Goal: Find contact information: Find contact information

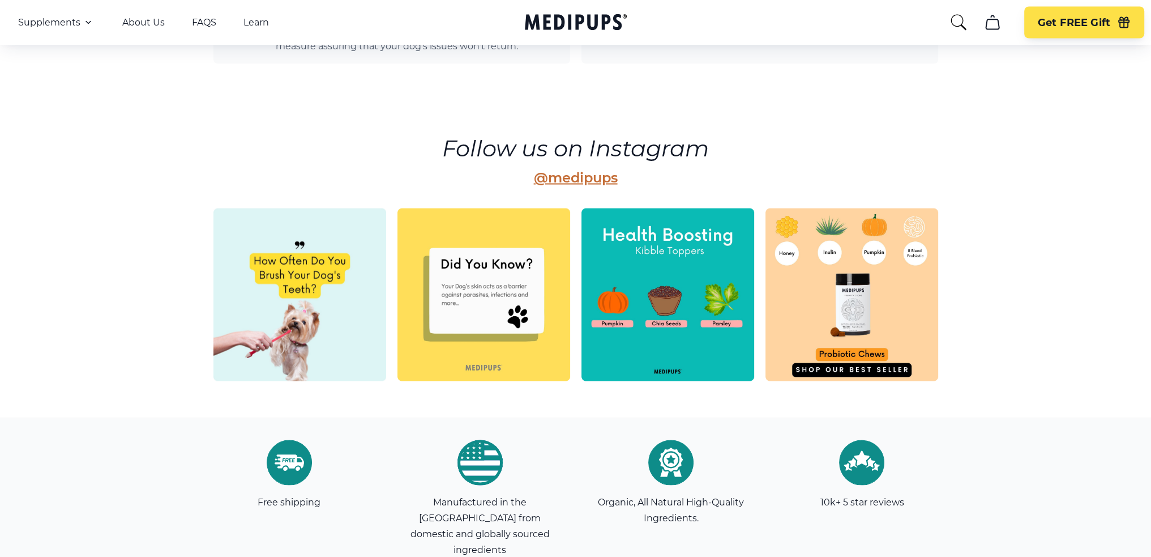
scroll to position [3198, 0]
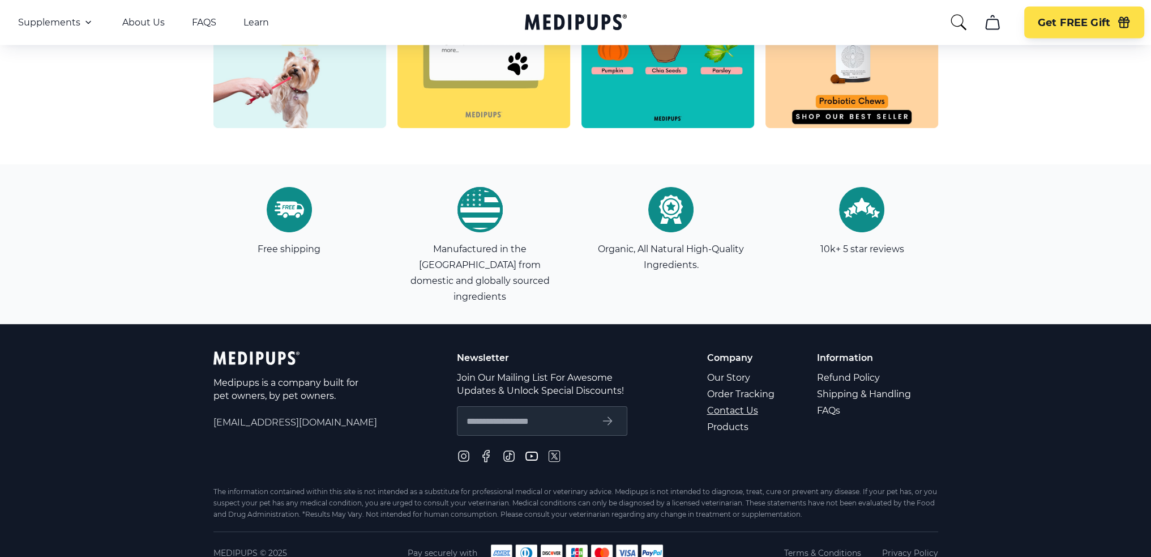
click at [723, 402] on link "Contact Us" at bounding box center [741, 410] width 69 height 16
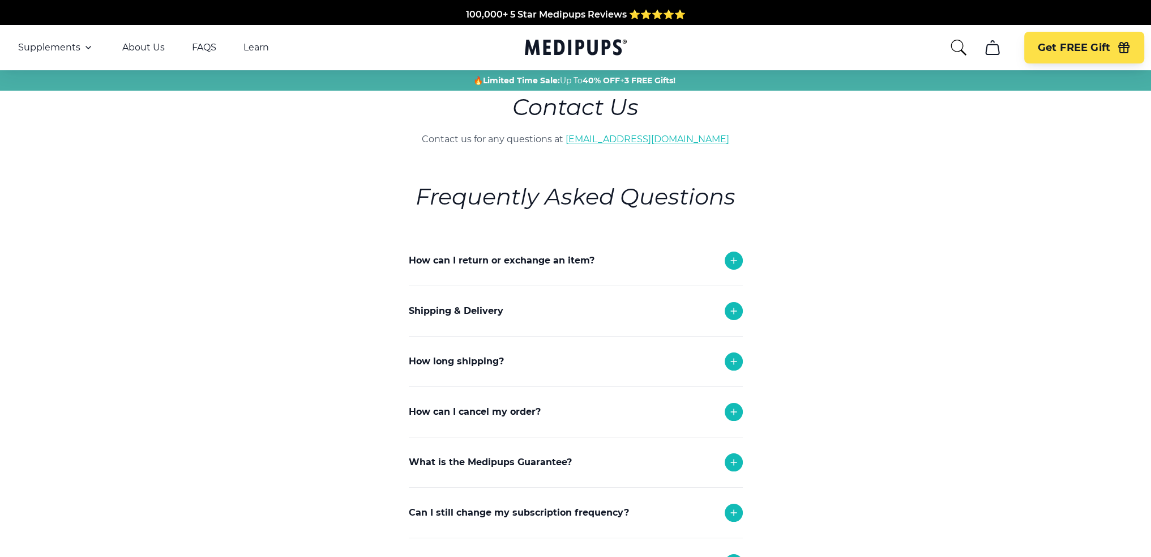
click at [636, 138] on link "[EMAIL_ADDRESS][DOMAIN_NAME]" at bounding box center [648, 139] width 164 height 11
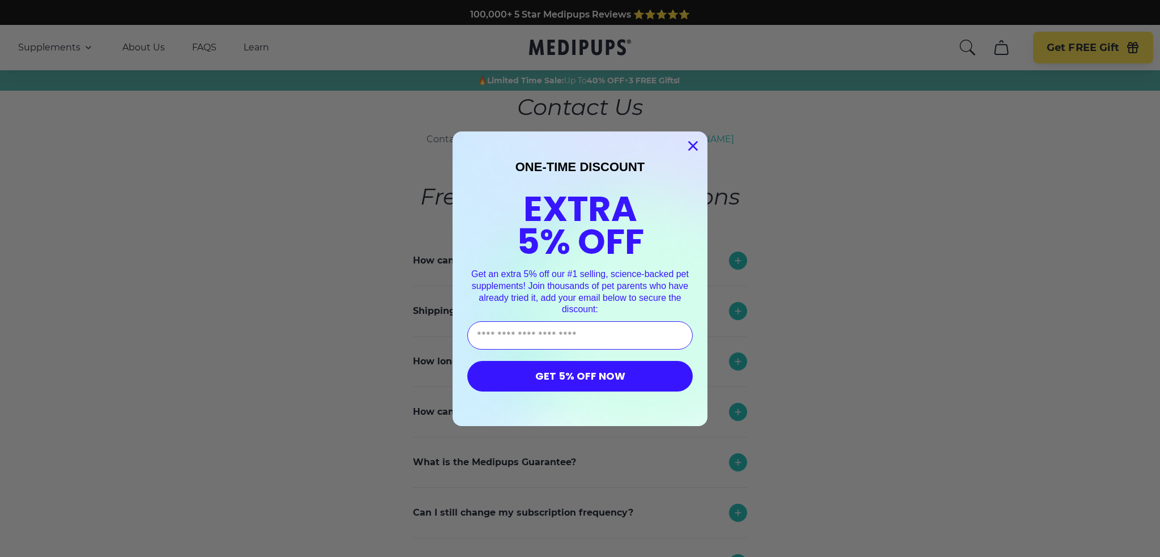
click at [689, 143] on circle "Close dialog" at bounding box center [693, 145] width 19 height 19
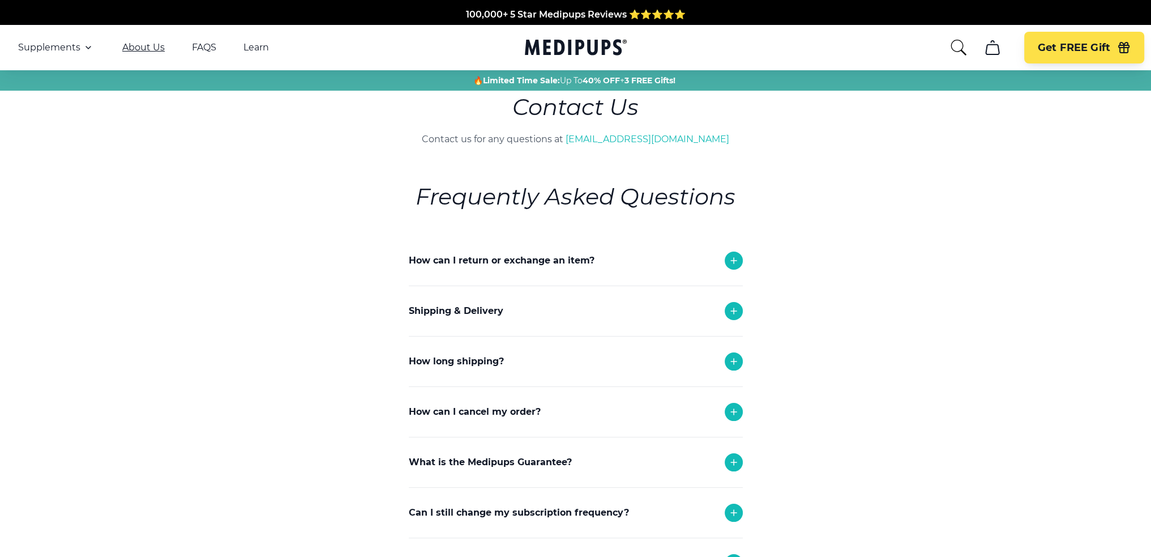
click at [129, 45] on link "About Us" at bounding box center [143, 47] width 42 height 11
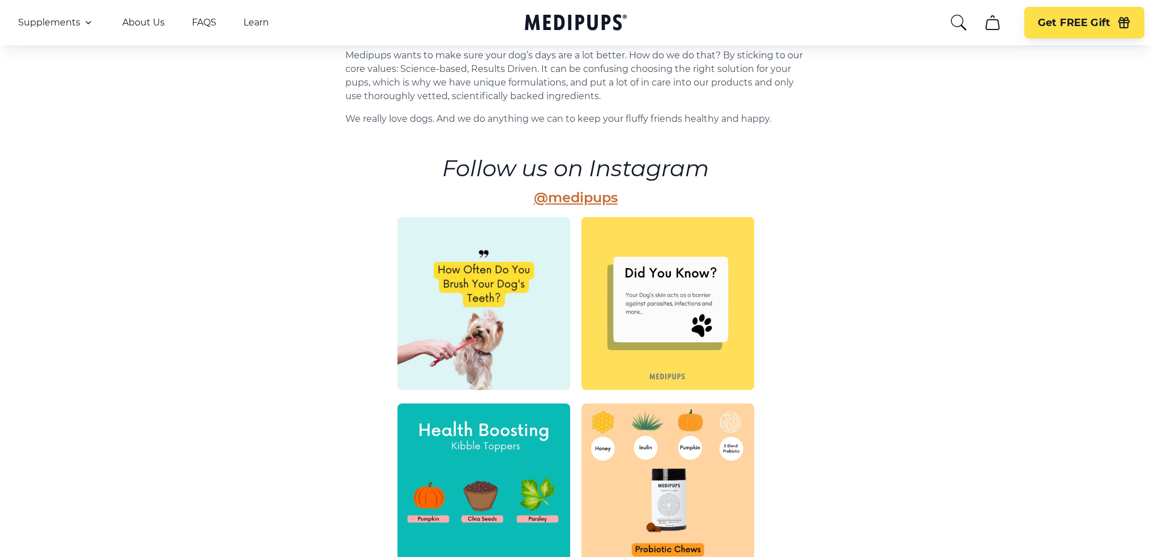
scroll to position [503, 0]
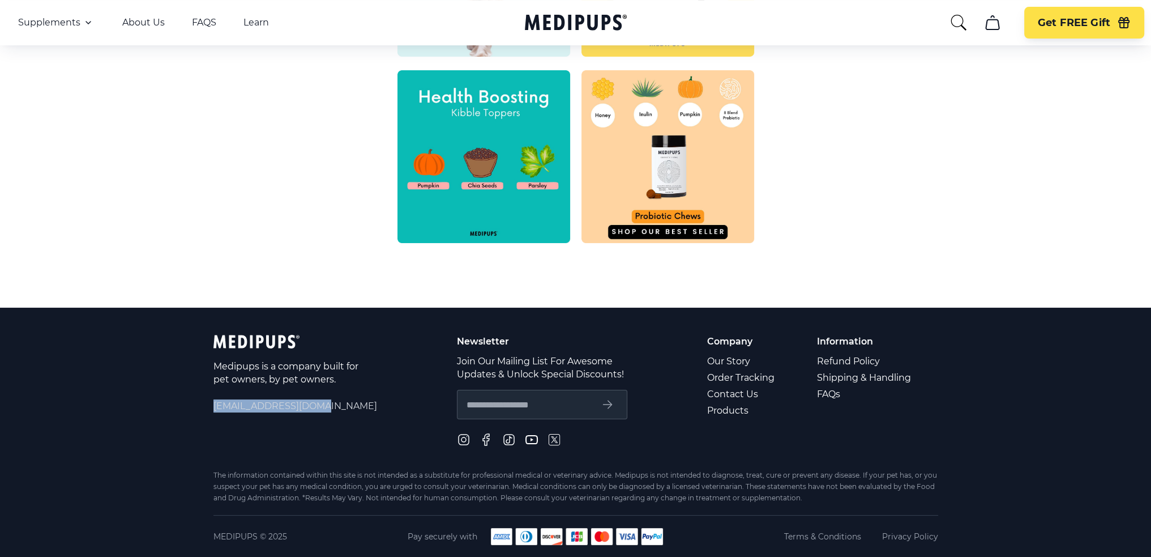
drag, startPoint x: 214, startPoint y: 405, endPoint x: 323, endPoint y: 407, distance: 108.7
click at [323, 407] on span "[EMAIL_ADDRESS][DOMAIN_NAME]" at bounding box center [296, 405] width 164 height 13
copy span "[EMAIL_ADDRESS][DOMAIN_NAME]"
click at [731, 392] on link "Contact Us" at bounding box center [741, 394] width 69 height 16
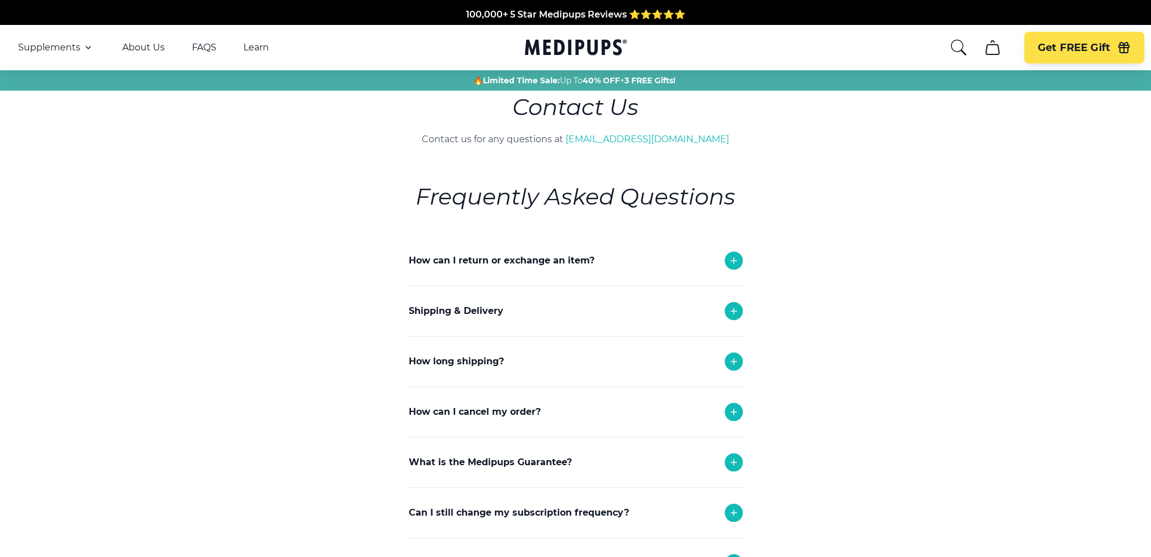
click at [734, 360] on icon at bounding box center [734, 361] width 6 height 6
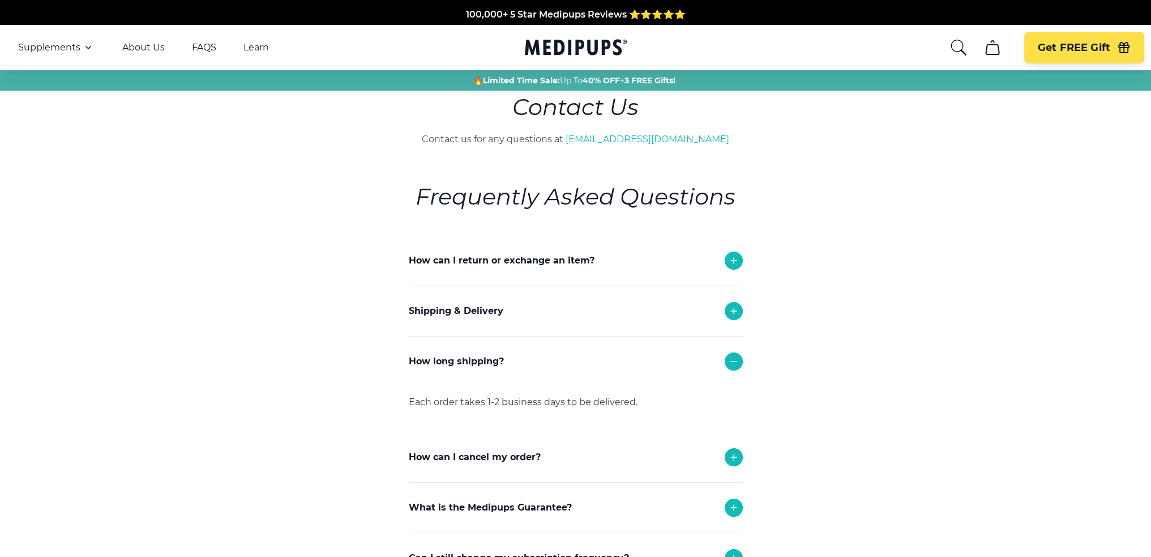
click at [730, 257] on icon at bounding box center [734, 261] width 14 height 14
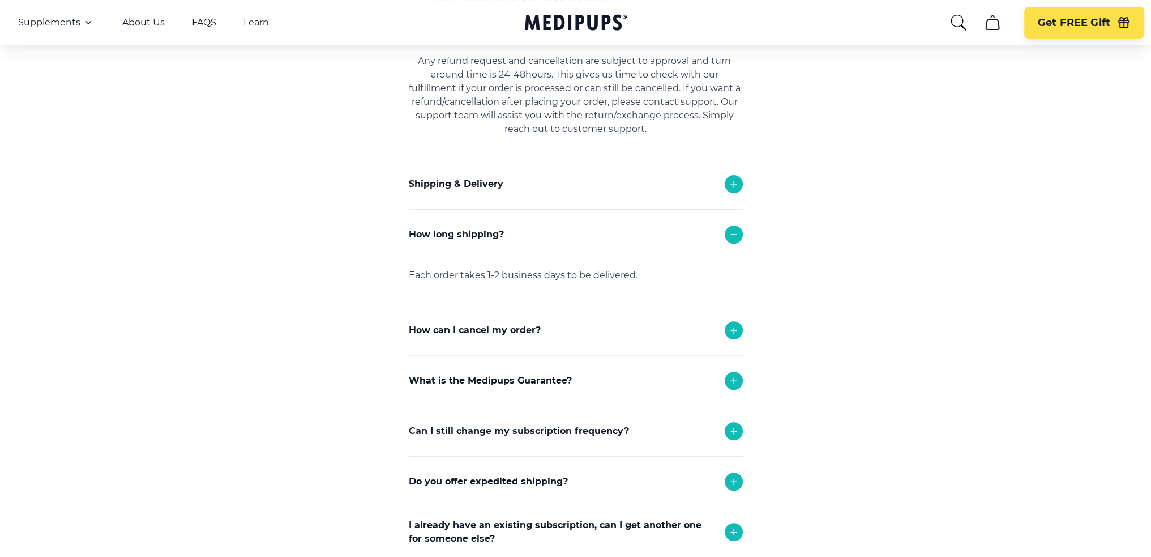
scroll to position [736, 0]
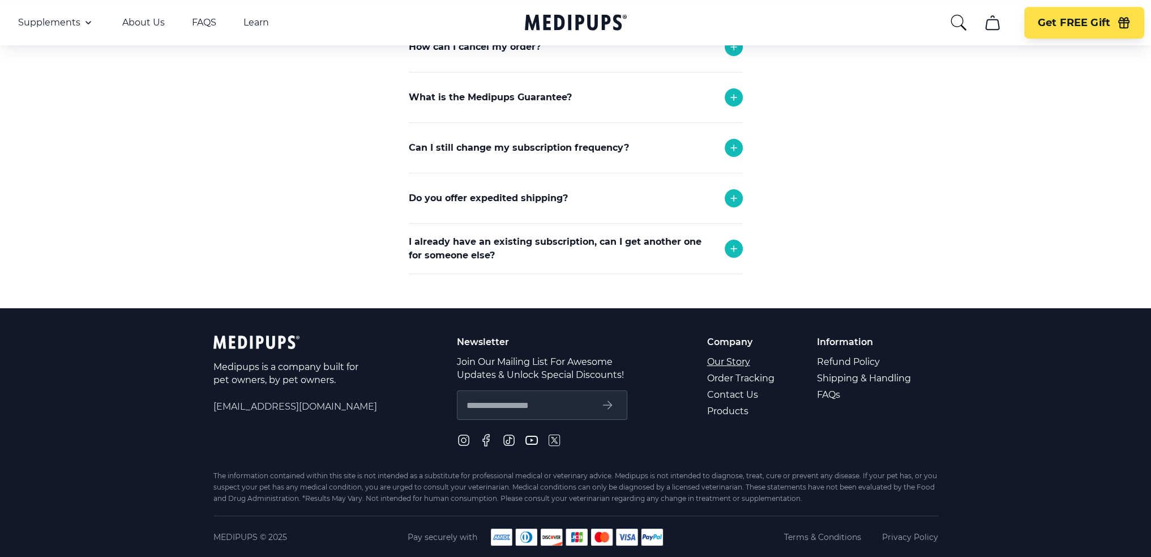
click at [733, 362] on link "Our Story" at bounding box center [741, 361] width 69 height 16
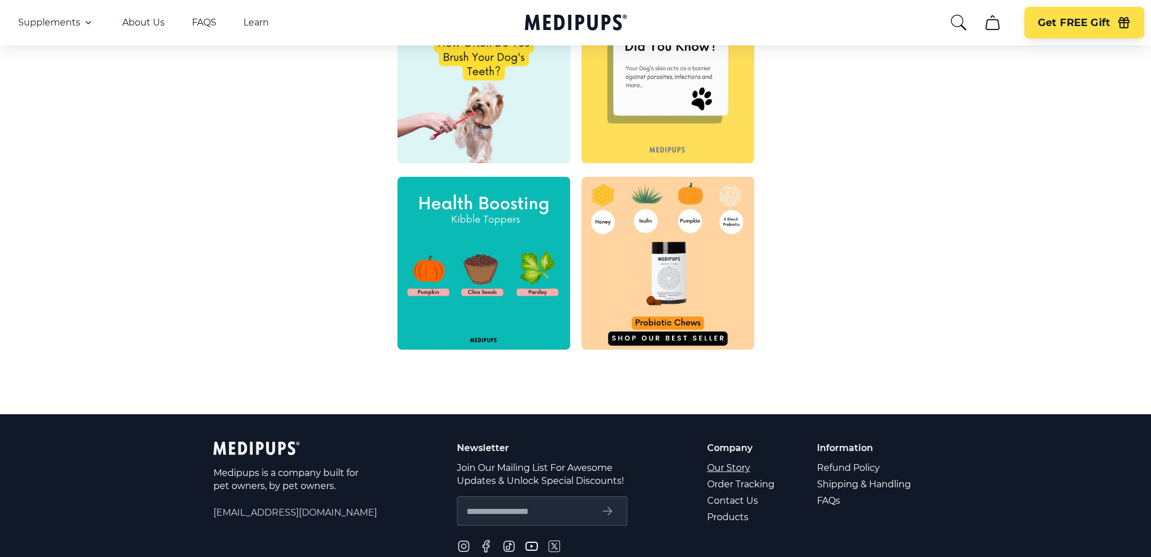
scroll to position [503, 0]
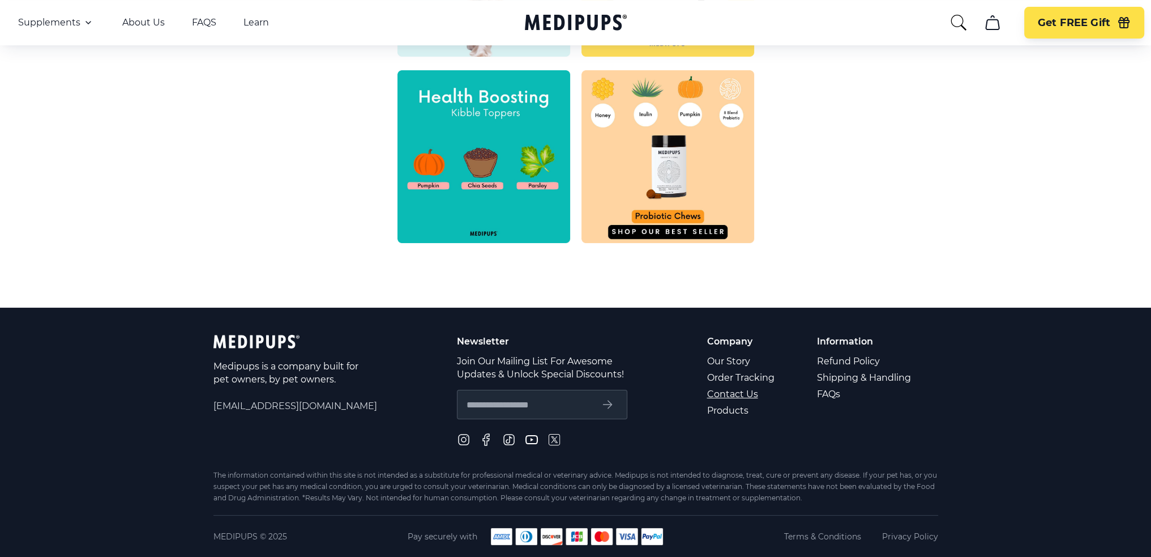
click at [738, 394] on link "Contact Us" at bounding box center [741, 394] width 69 height 16
